Goal: Task Accomplishment & Management: Complete application form

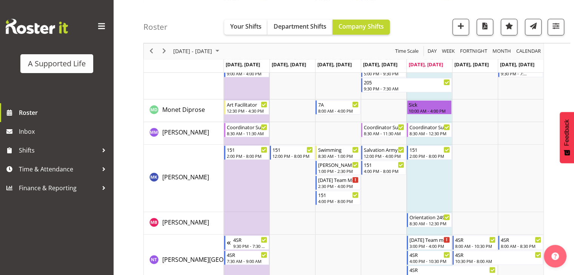
scroll to position [3130, 0]
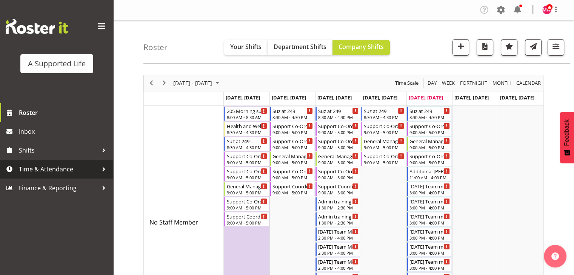
click at [51, 173] on span "Time & Attendance" at bounding box center [58, 169] width 79 height 11
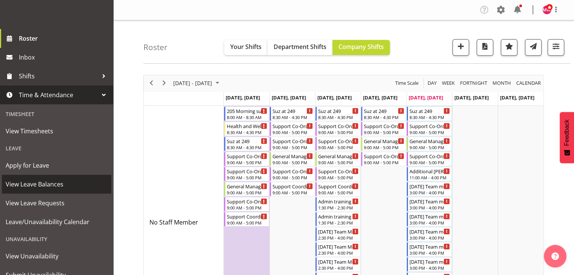
scroll to position [75, 0]
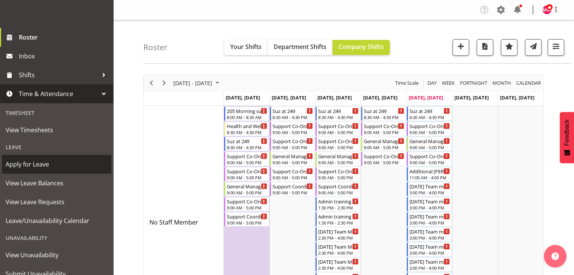
click at [42, 164] on span "Apply for Leave" at bounding box center [57, 164] width 102 height 11
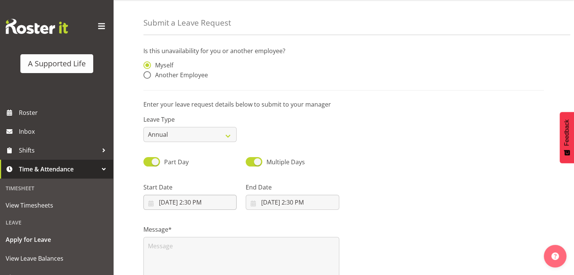
scroll to position [38, 0]
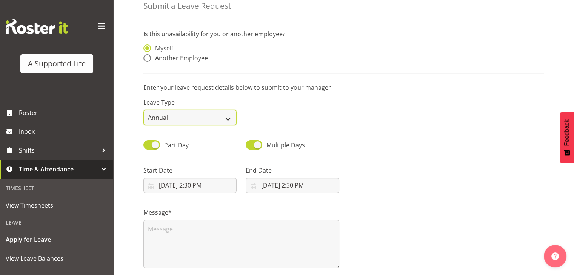
click at [188, 118] on select "Annual Sick Bereavement Domestic Violence Parental Jury Service Day In [GEOGRAP…" at bounding box center [189, 117] width 93 height 15
click at [252, 106] on div "Leave Type Annual Sick Bereavement Domestic Violence Parental Jury Service Day …" at bounding box center [343, 108] width 409 height 42
click at [212, 117] on select "Annual Sick Bereavement Domestic Violence Parental Jury Service Day In [GEOGRAP…" at bounding box center [189, 117] width 93 height 15
select select "Other"
click at [143, 110] on select "Annual Sick Bereavement Domestic Violence Parental Jury Service Day In [GEOGRAP…" at bounding box center [189, 117] width 93 height 15
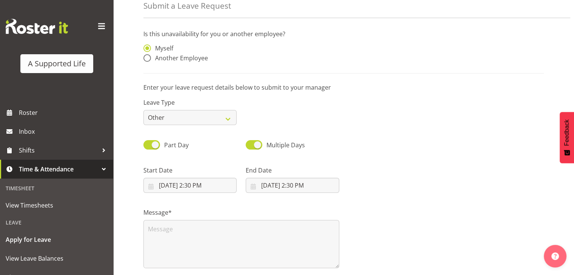
click at [192, 169] on label "Start Date" at bounding box center [189, 170] width 93 height 9
click at [164, 187] on input "[DATE] 2:30 PM" at bounding box center [189, 185] width 93 height 15
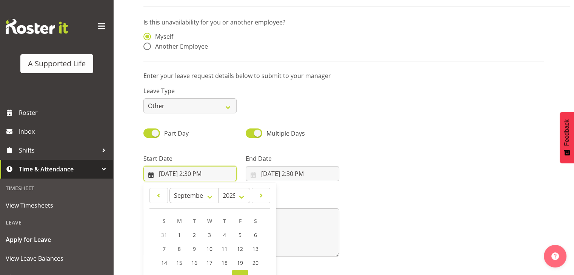
scroll to position [21, 0]
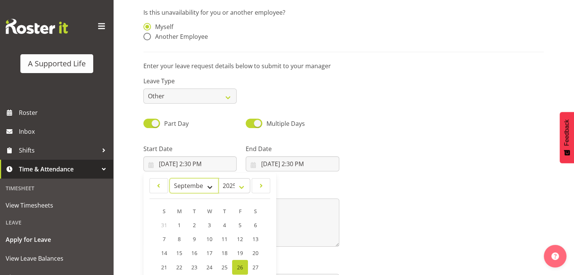
click at [211, 187] on select "January February March April May June July August September October November De…" at bounding box center [193, 185] width 49 height 15
select select "9"
click at [169, 178] on select "January February March April May June July August September October November De…" at bounding box center [193, 185] width 49 height 15
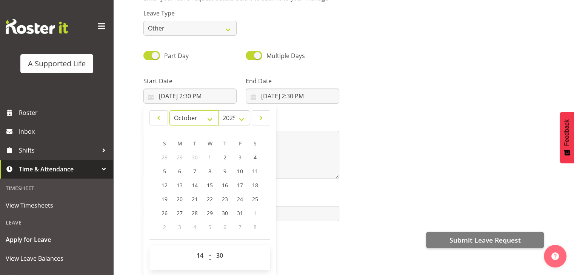
scroll to position [112, 0]
drag, startPoint x: 390, startPoint y: 124, endPoint x: 377, endPoint y: 124, distance: 12.8
click at [391, 124] on div "Message*" at bounding box center [343, 145] width 409 height 75
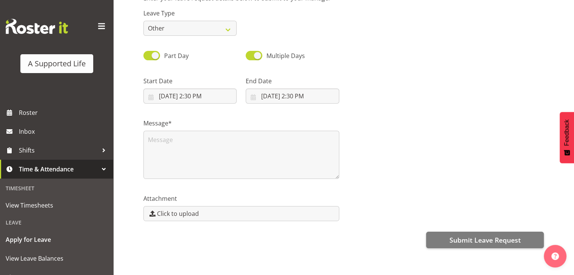
scroll to position [0, 0]
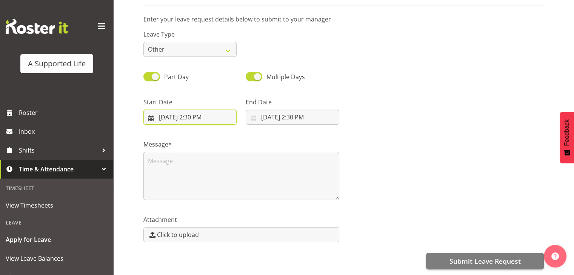
click at [169, 111] on input "[DATE] 2:30 PM" at bounding box center [189, 117] width 93 height 15
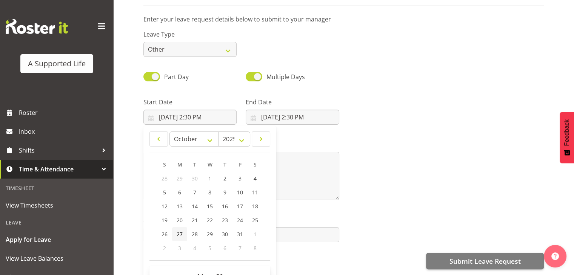
click at [178, 231] on span "27" at bounding box center [179, 234] width 6 height 7
type input "[DATE] 2:30 PM"
click at [196, 114] on input "[DATE] 2:30 PM" at bounding box center [189, 117] width 93 height 15
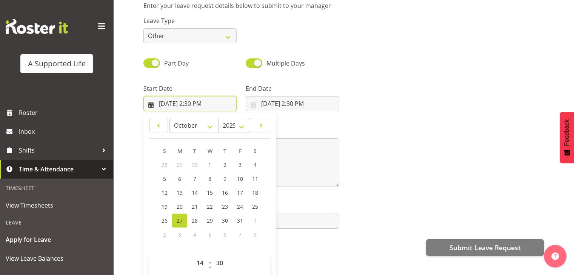
scroll to position [21, 0]
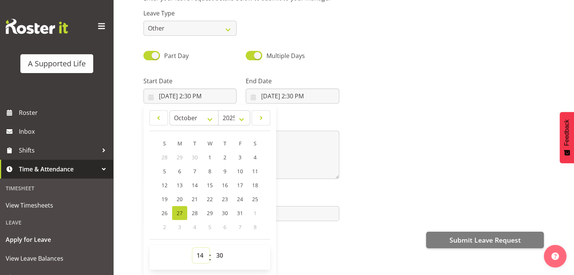
click at [203, 248] on select "00 01 02 03 04 05 06 07 08 09 10 11 12 13 14 15 16 17 18 19 20 21 22 23" at bounding box center [200, 255] width 17 height 15
select select "8"
click at [192, 248] on select "00 01 02 03 04 05 06 07 08 09 10 11 12 13 14 15 16 17 18 19 20 21 22 23" at bounding box center [200, 255] width 17 height 15
type input "10/27/2025, 8:30 AM"
click at [308, 230] on div "Submit Leave Request" at bounding box center [343, 239] width 400 height 18
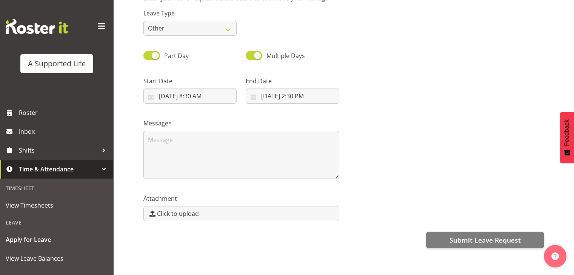
scroll to position [0, 0]
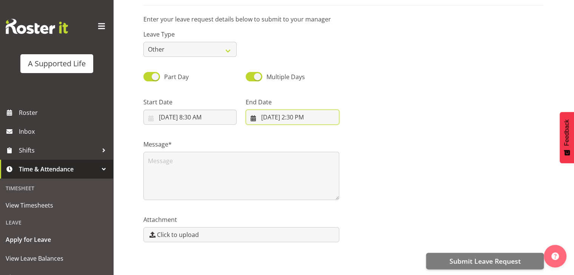
click at [299, 111] on input "9/26/2025, 2:30 PM" at bounding box center [291, 117] width 93 height 15
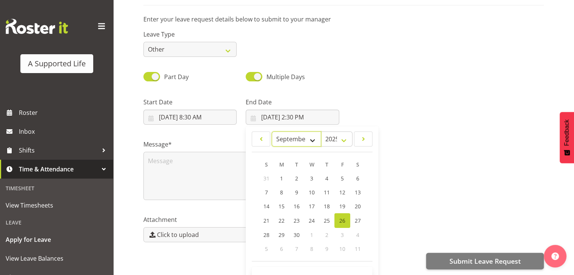
click at [314, 135] on select "January February March April May June July August September October November De…" at bounding box center [296, 139] width 49 height 15
select select "9"
click at [272, 132] on select "January February March April May June July August September October November De…" at bounding box center [296, 139] width 49 height 15
click at [282, 231] on span "27" at bounding box center [282, 234] width 6 height 7
type input "10/27/2025, 2:30 PM"
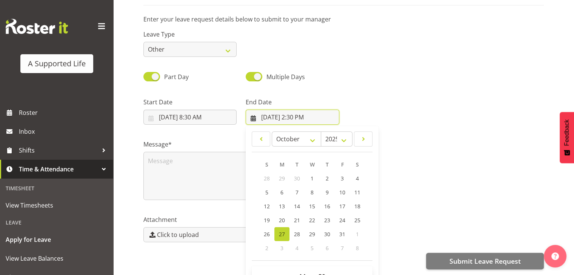
click at [296, 111] on input "10/27/2025, 2:30 PM" at bounding box center [291, 117] width 93 height 15
click at [390, 87] on div at bounding box center [446, 108] width 205 height 42
click at [299, 111] on input "10/27/2025, 2:30 PM" at bounding box center [291, 117] width 93 height 15
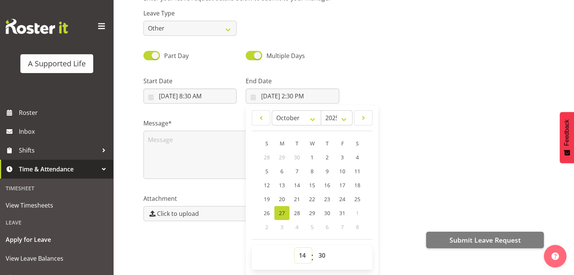
click at [305, 250] on select "00 01 02 03 04 05 06 07 08 09 10 11 12 13 14 15 16 17 18 19 20 21 22 23" at bounding box center [303, 255] width 17 height 15
select select "16"
click at [295, 248] on select "00 01 02 03 04 05 06 07 08 09 10 11 12 13 14 15 16 17 18 19 20 21 22 23" at bounding box center [303, 255] width 17 height 15
type input "10/27/2025, 4:30 PM"
click at [422, 195] on div "Attachment Click to upload" at bounding box center [343, 205] width 409 height 42
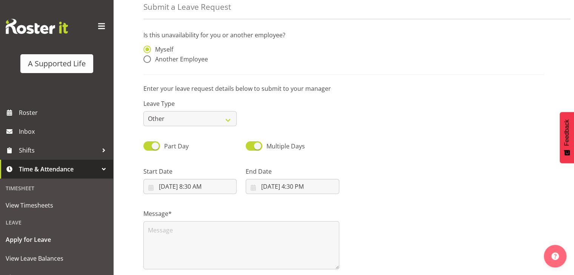
scroll to position [74, 0]
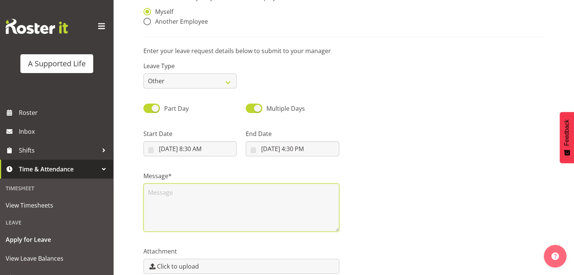
click at [165, 202] on textarea at bounding box center [241, 208] width 196 height 48
drag, startPoint x: 152, startPoint y: 195, endPoint x: 147, endPoint y: 195, distance: 4.5
click at [147, 195] on textarea "public holiday" at bounding box center [241, 208] width 196 height 48
type textarea "Public holiday"
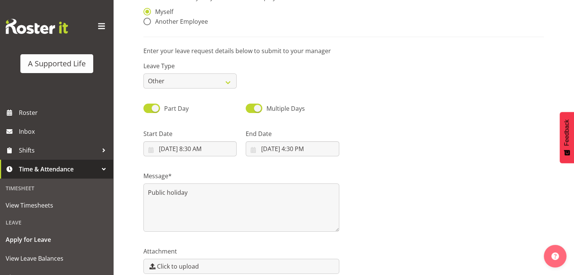
click at [416, 156] on div at bounding box center [446, 140] width 205 height 42
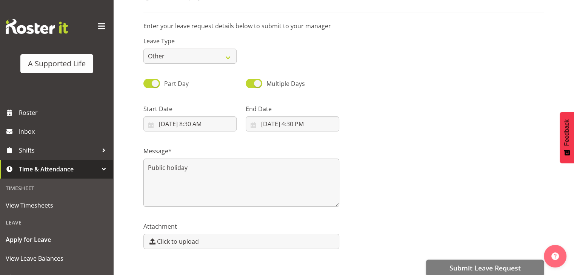
scroll to position [112, 0]
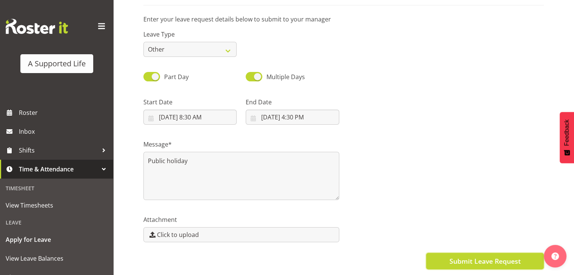
click at [508, 256] on span "Submit Leave Request" at bounding box center [484, 261] width 71 height 10
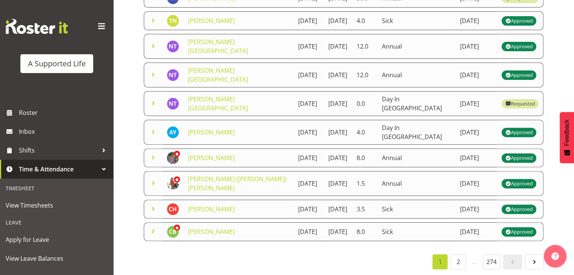
scroll to position [281, 0]
